Goal: Book appointment/travel/reservation

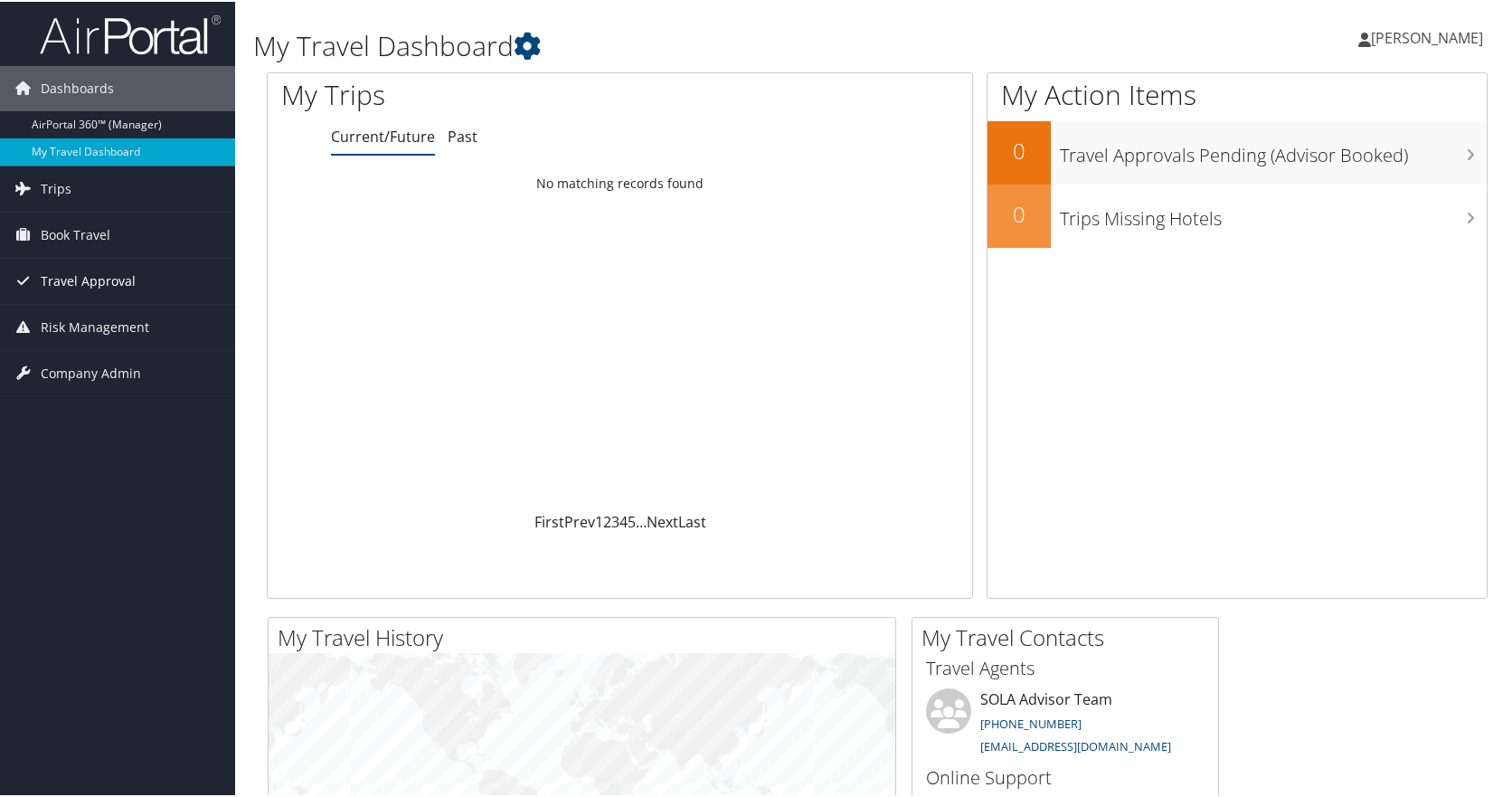
click at [106, 277] on span "Travel Approval" at bounding box center [88, 280] width 95 height 45
click at [93, 236] on span "Book Travel" at bounding box center [75, 233] width 69 height 45
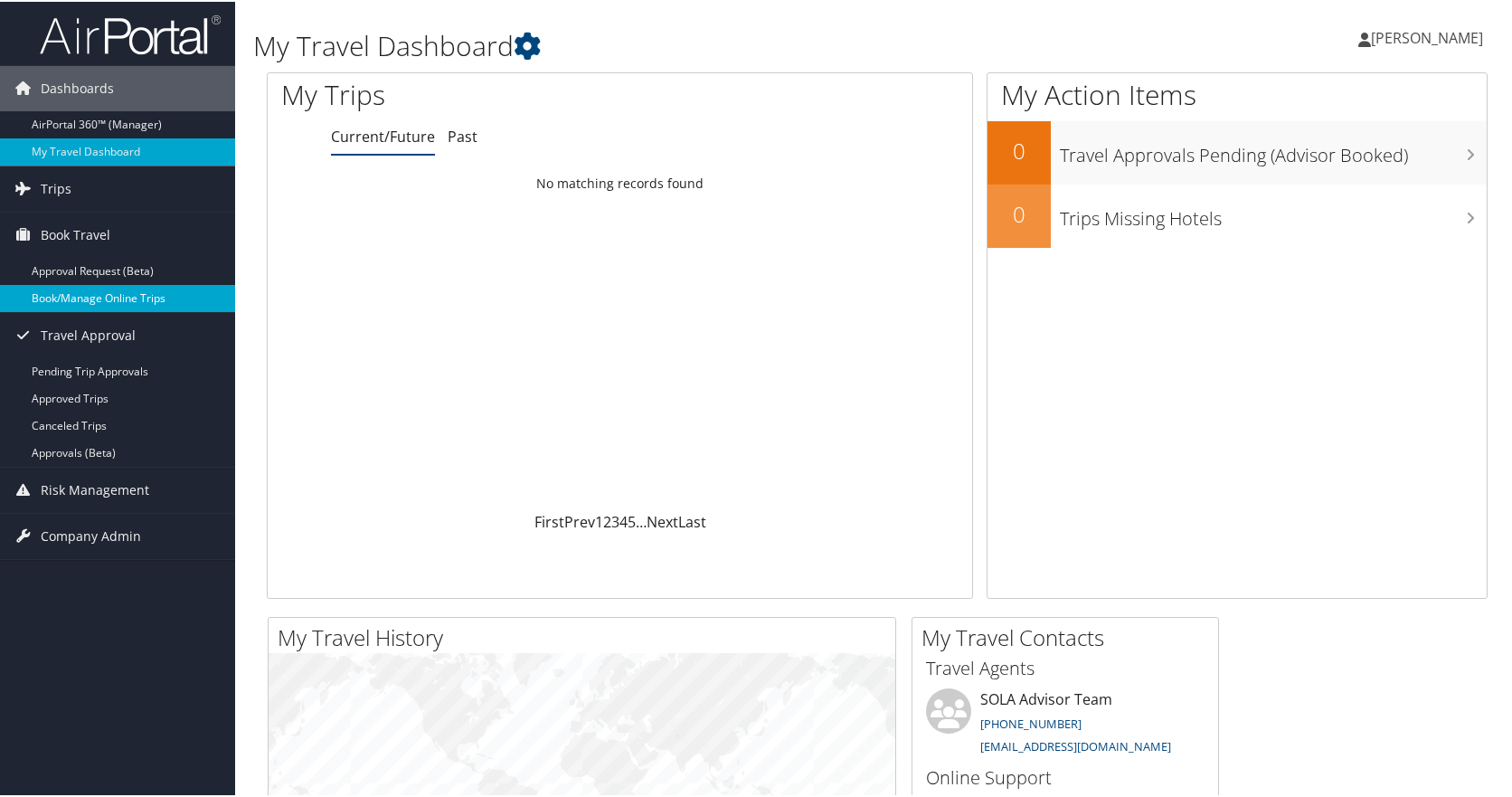
click at [99, 301] on link "Book/Manage Online Trips" at bounding box center [118, 296] width 235 height 27
